Goal: Task Accomplishment & Management: Manage account settings

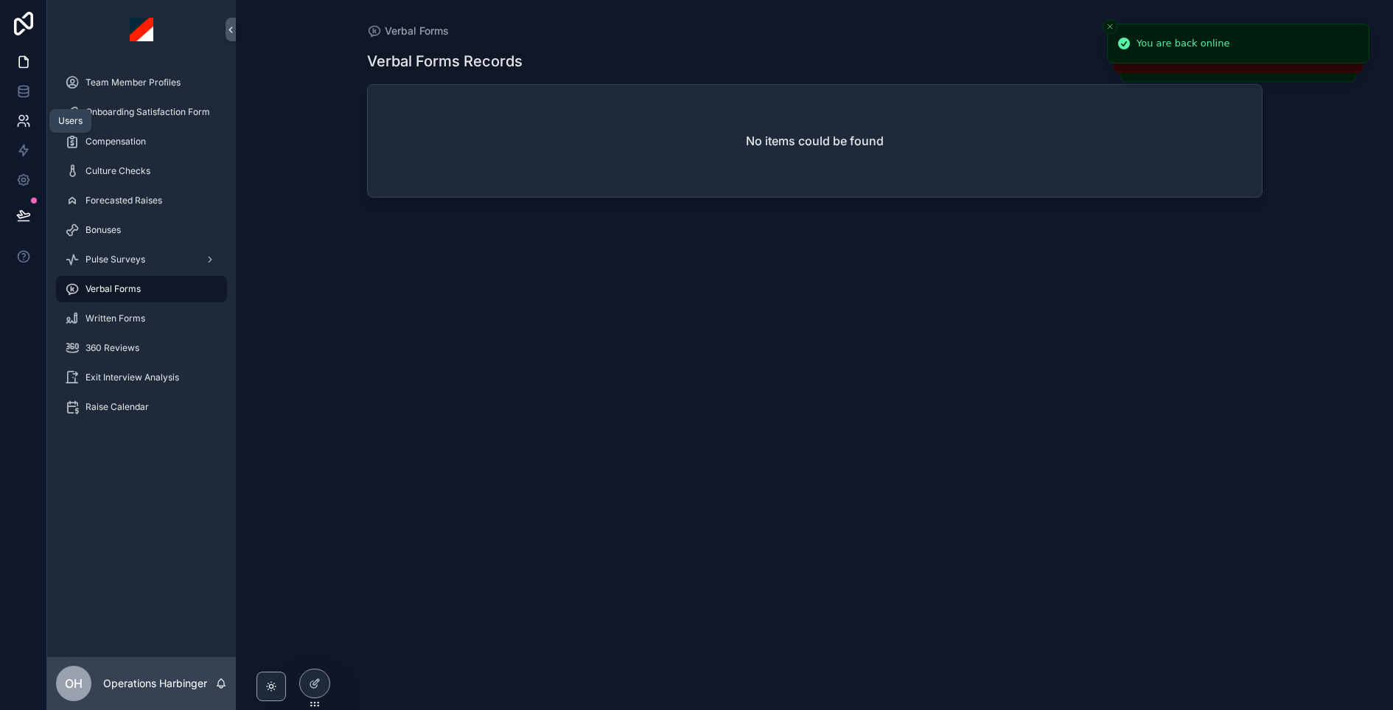
click at [32, 111] on link at bounding box center [23, 120] width 46 height 29
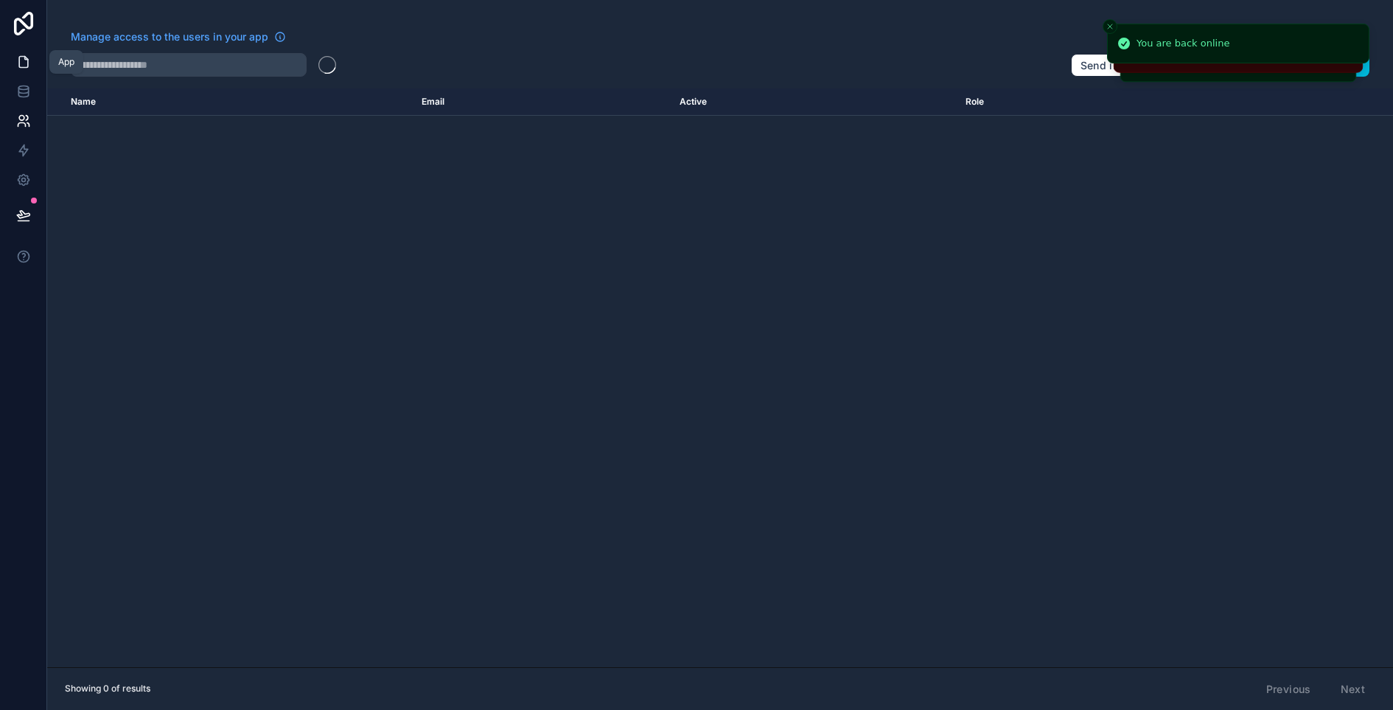
click at [23, 53] on link at bounding box center [23, 61] width 46 height 29
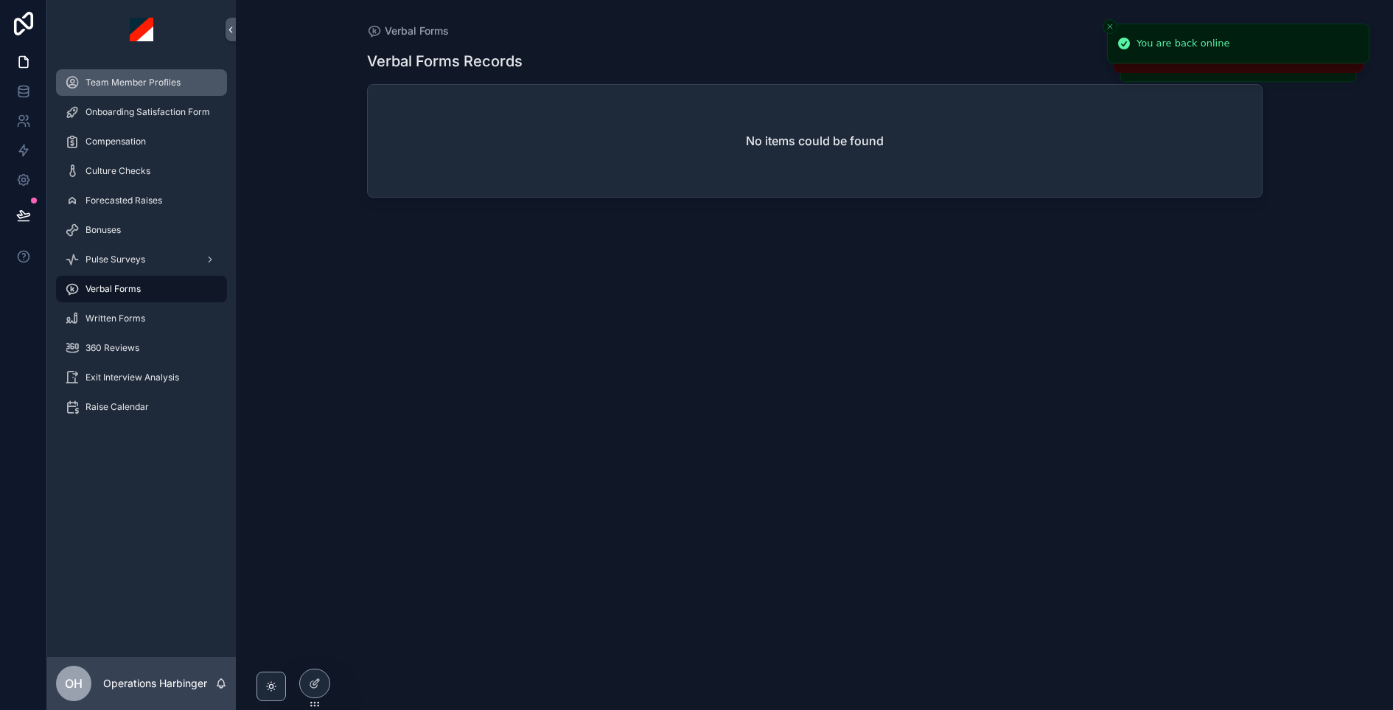
click at [126, 82] on span "Team Member Profiles" at bounding box center [133, 83] width 95 height 12
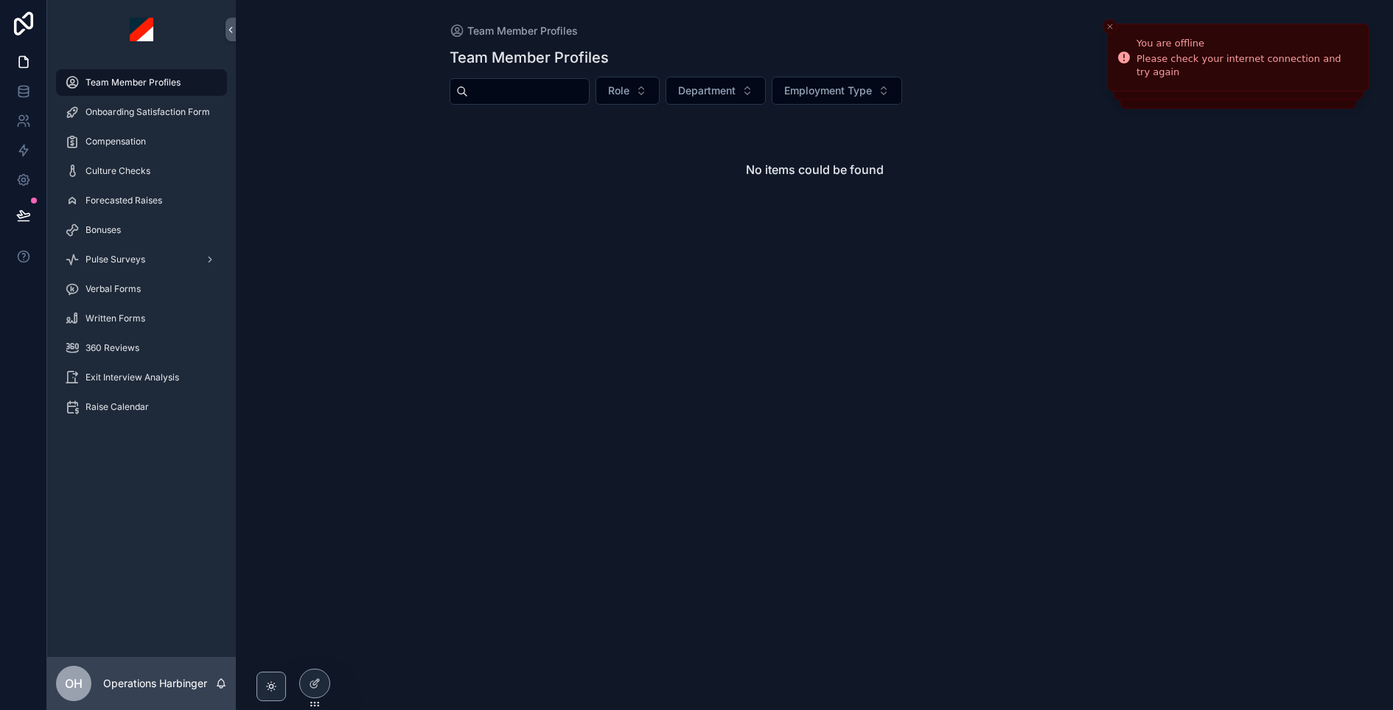
click at [521, 91] on input "scrollable content" at bounding box center [528, 91] width 121 height 21
click at [0, 0] on icon at bounding box center [0, 0] width 0 height 0
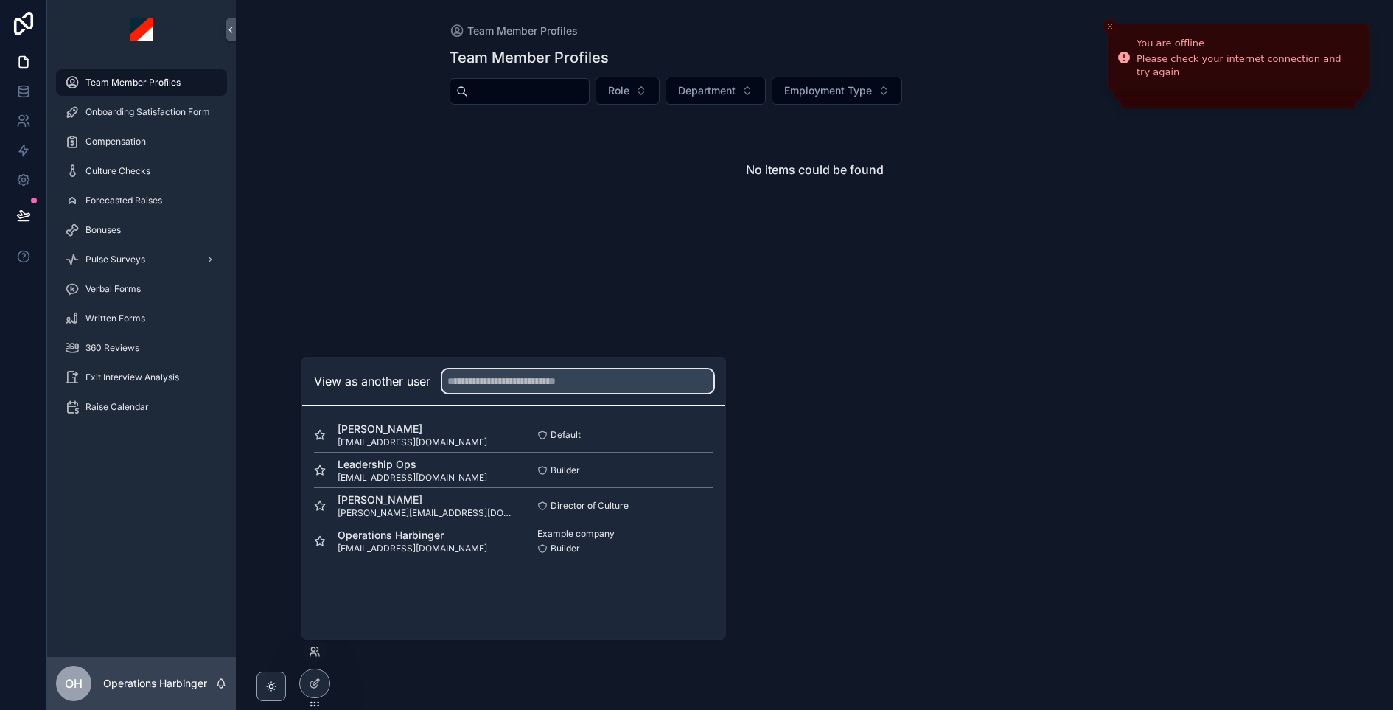
click at [519, 385] on input "text" at bounding box center [577, 381] width 271 height 24
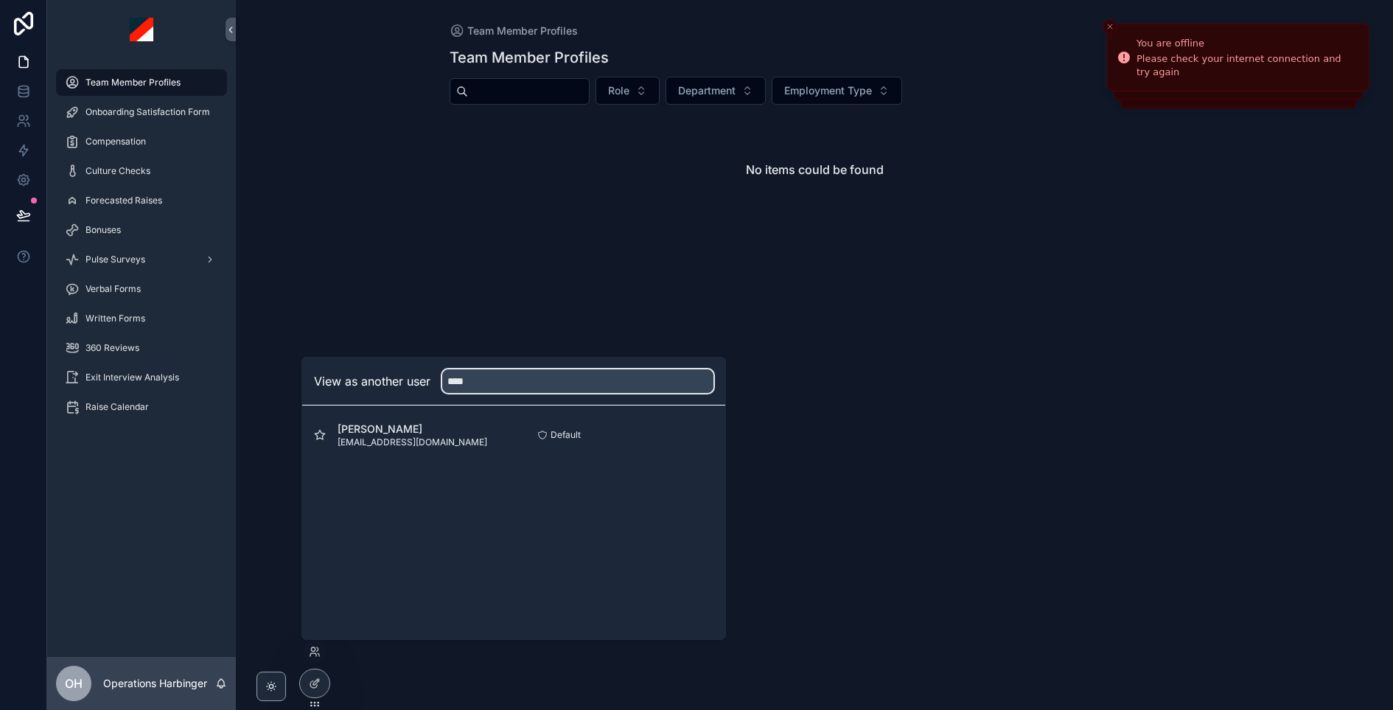
type input "****"
click at [0, 0] on button "Select" at bounding box center [0, 0] width 0 height 0
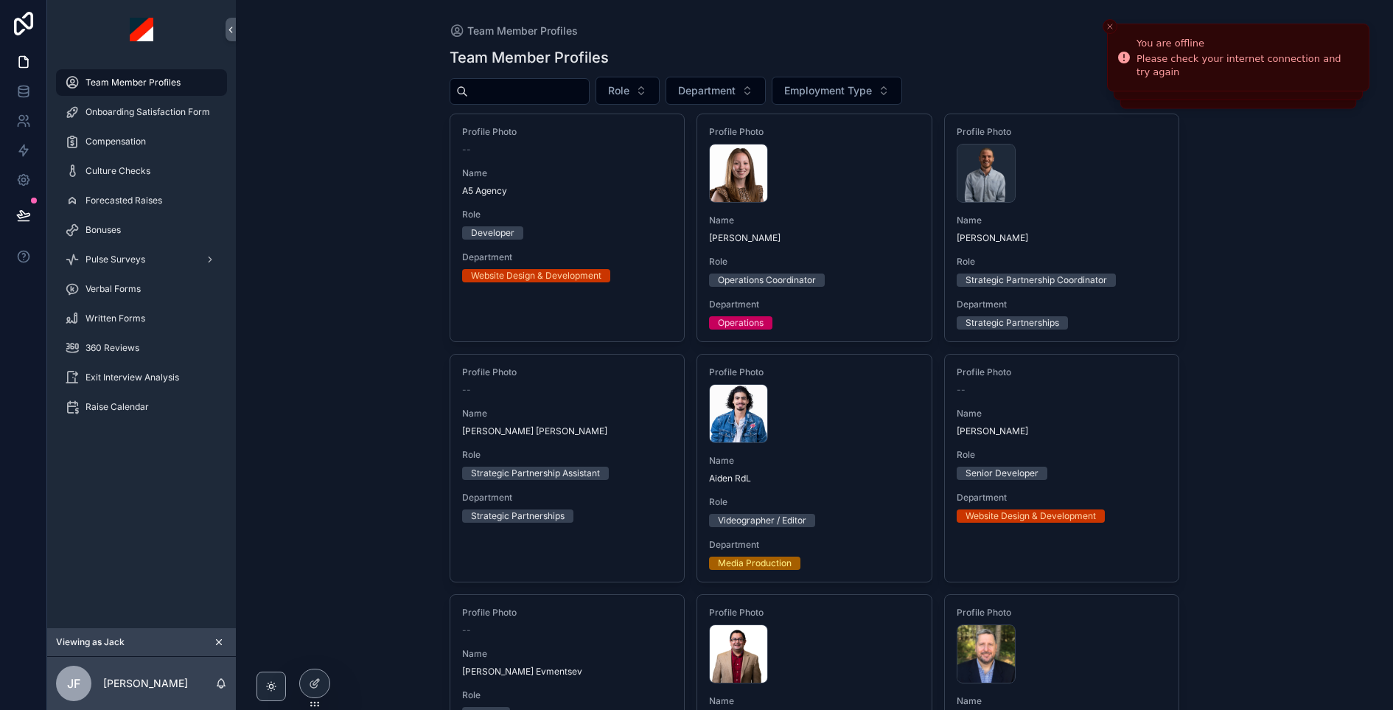
click at [496, 85] on input "scrollable content" at bounding box center [528, 91] width 121 height 21
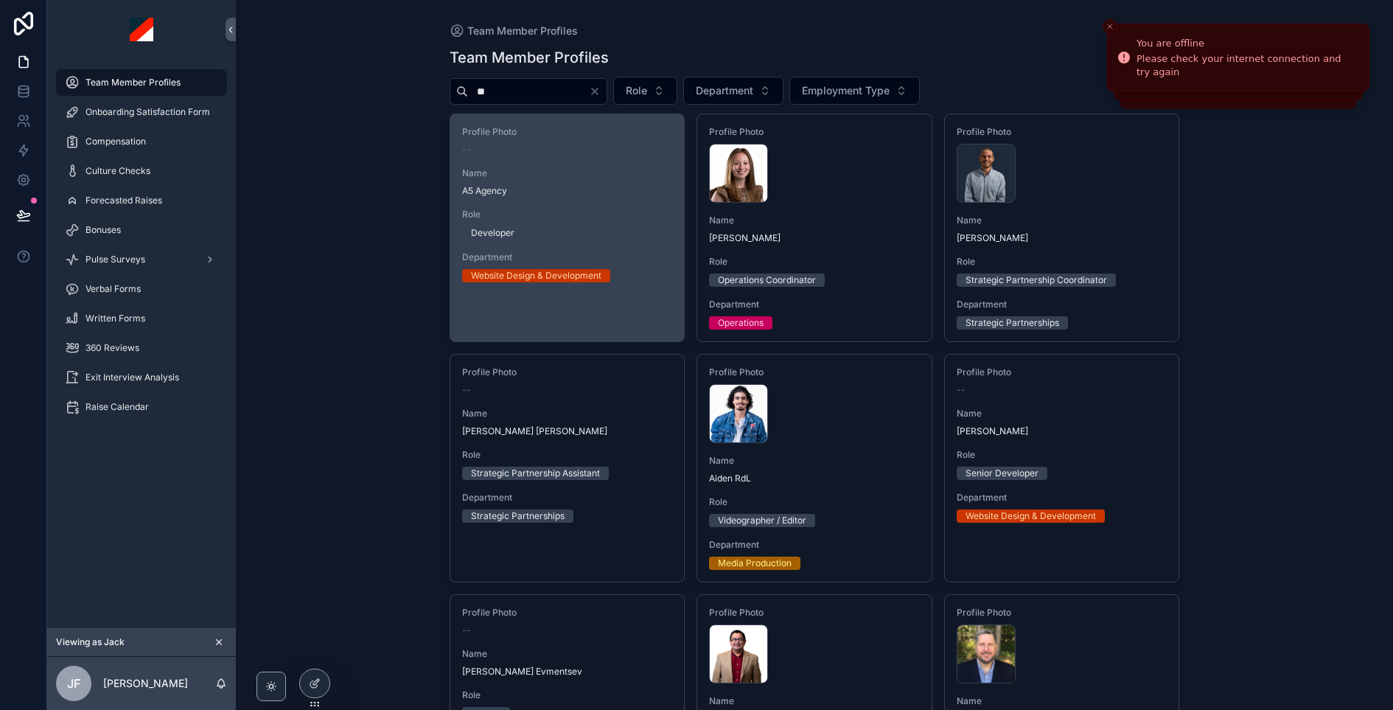
type input "*"
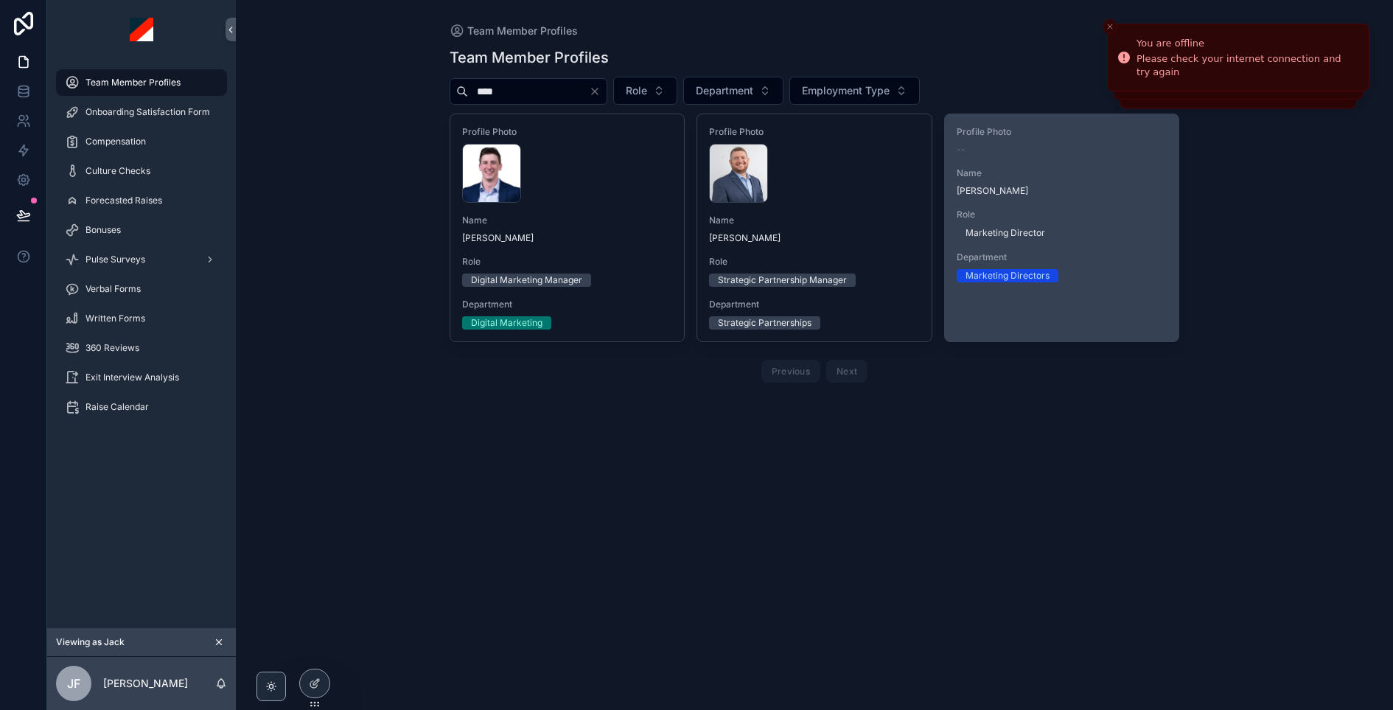
type input "****"
click at [1122, 210] on span "Role" at bounding box center [1062, 215] width 211 height 12
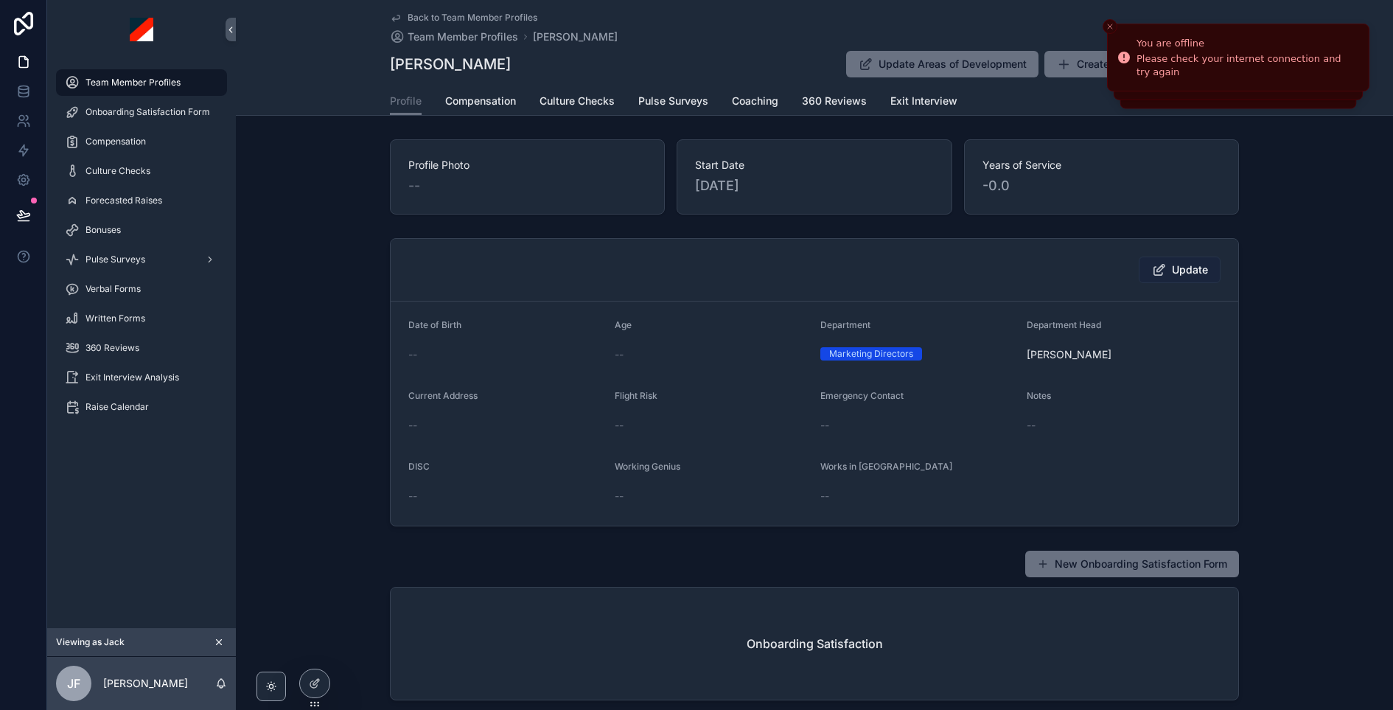
click at [1196, 270] on span "Update" at bounding box center [1190, 269] width 36 height 15
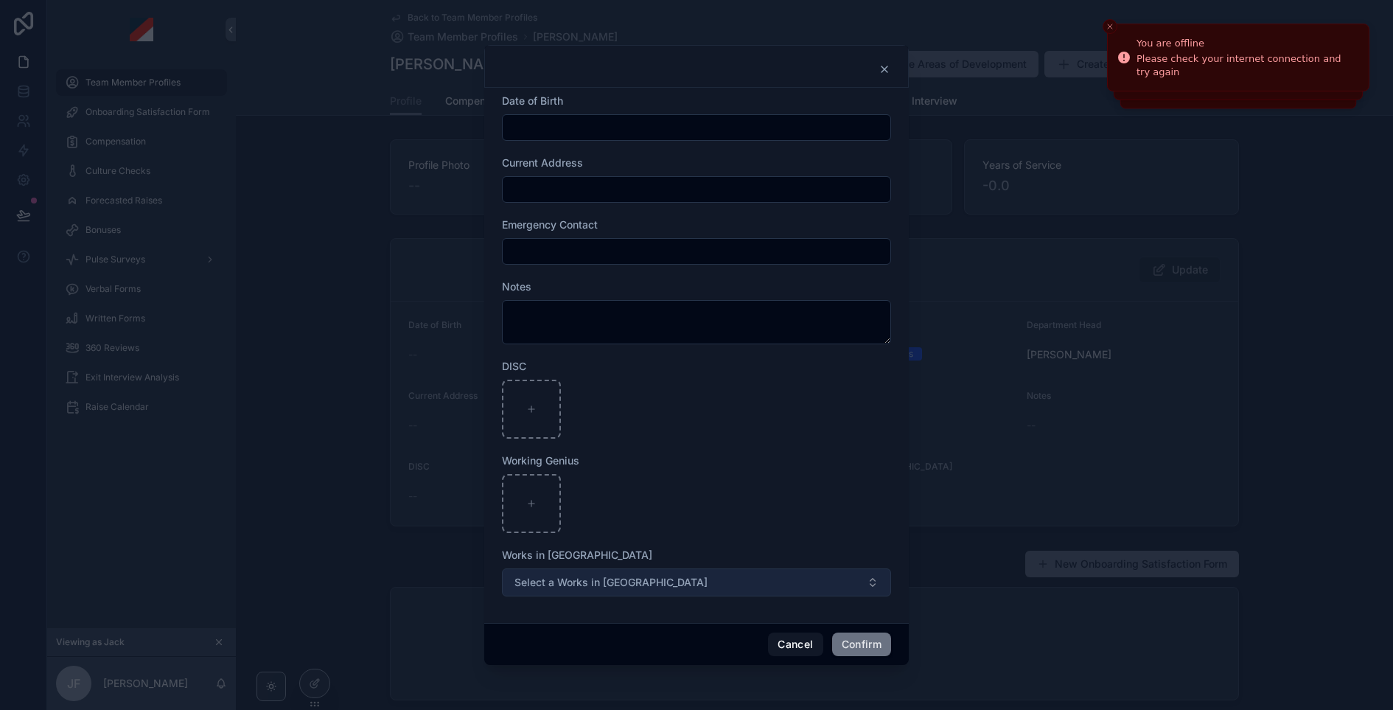
click at [596, 588] on span "Select a Works in Tyrone" at bounding box center [611, 582] width 193 height 15
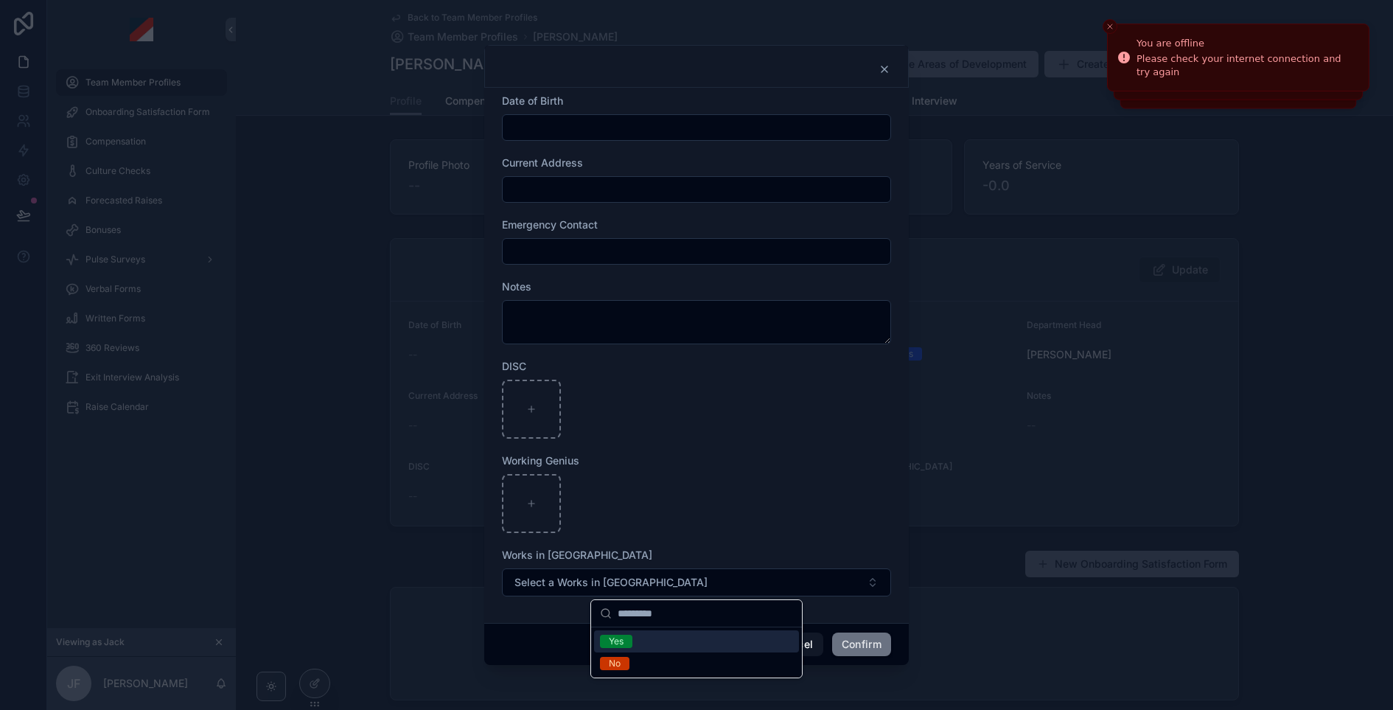
click at [622, 641] on div "Yes" at bounding box center [616, 641] width 15 height 13
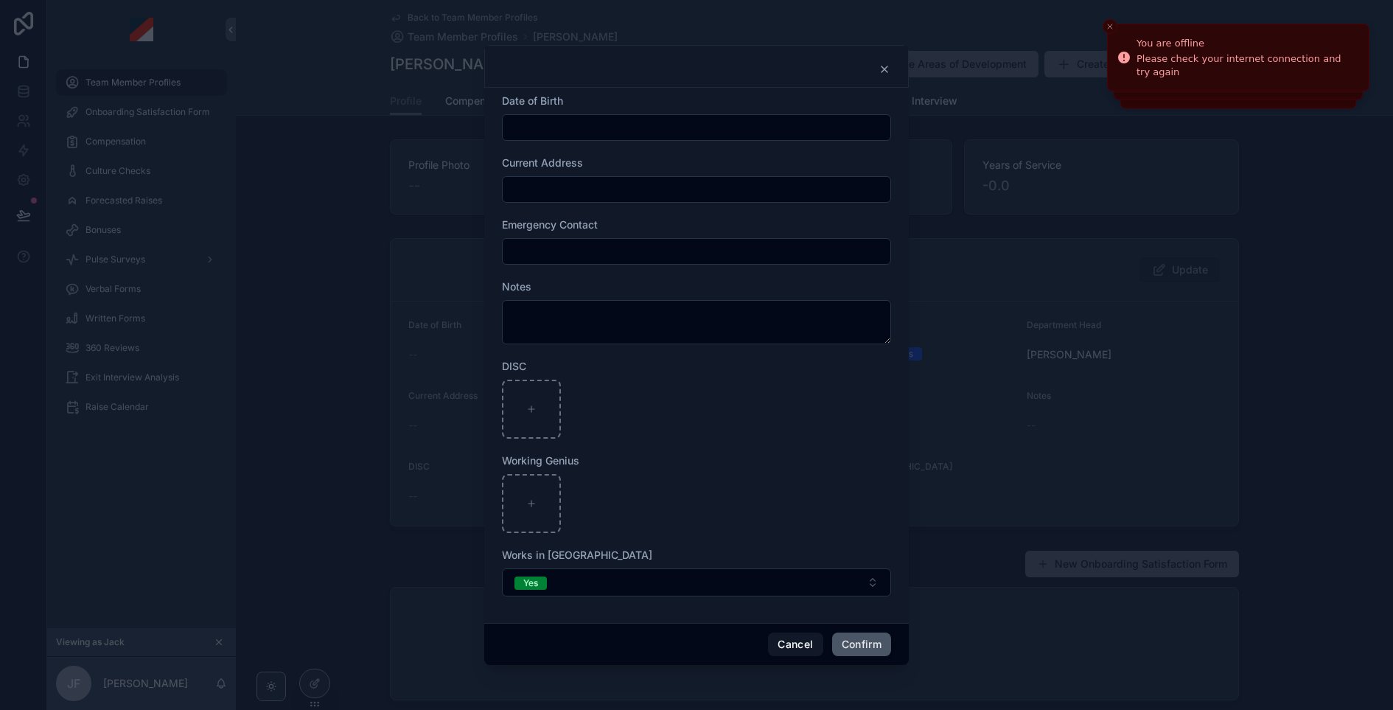
click at [865, 639] on button "Confirm" at bounding box center [861, 645] width 59 height 24
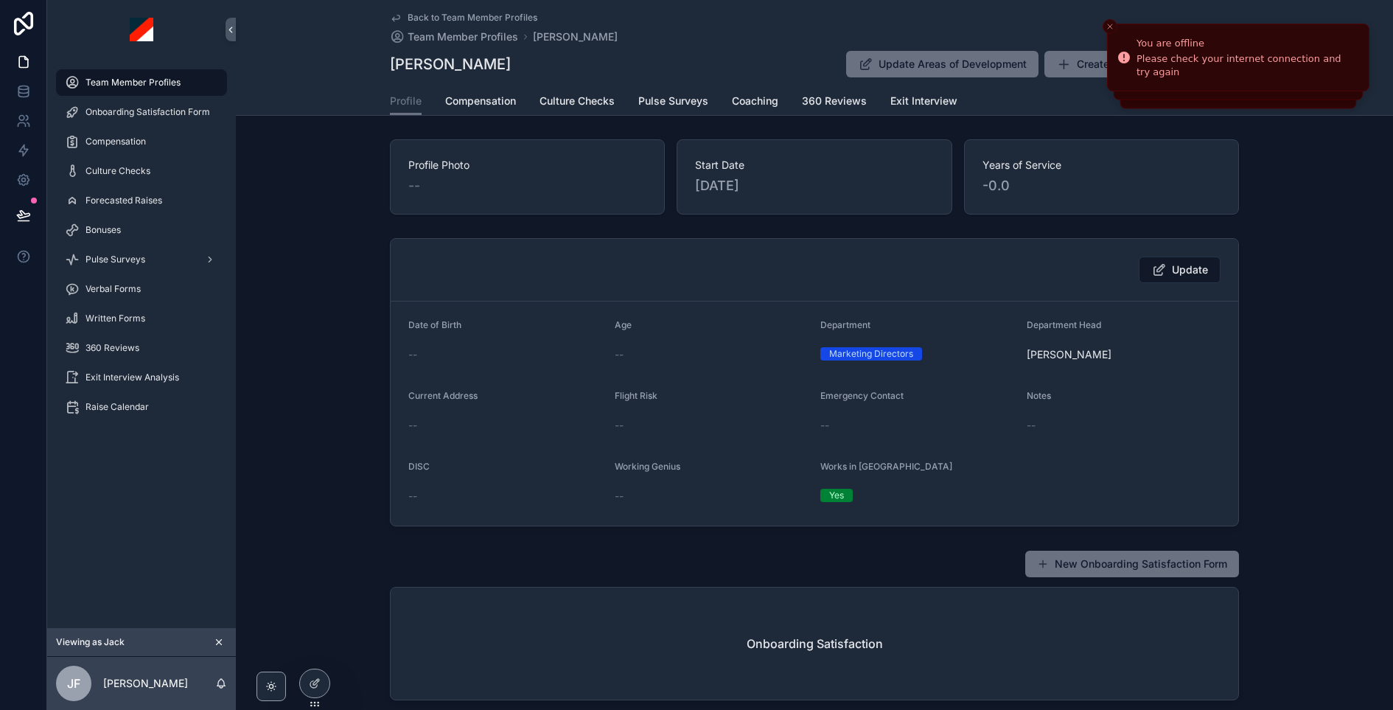
scroll to position [1, 0]
click at [1260, 308] on div "Update Date of Birth -- Age -- Department Marketing Directors Department Head M…" at bounding box center [815, 381] width 1158 height 300
